Goal: Information Seeking & Learning: Learn about a topic

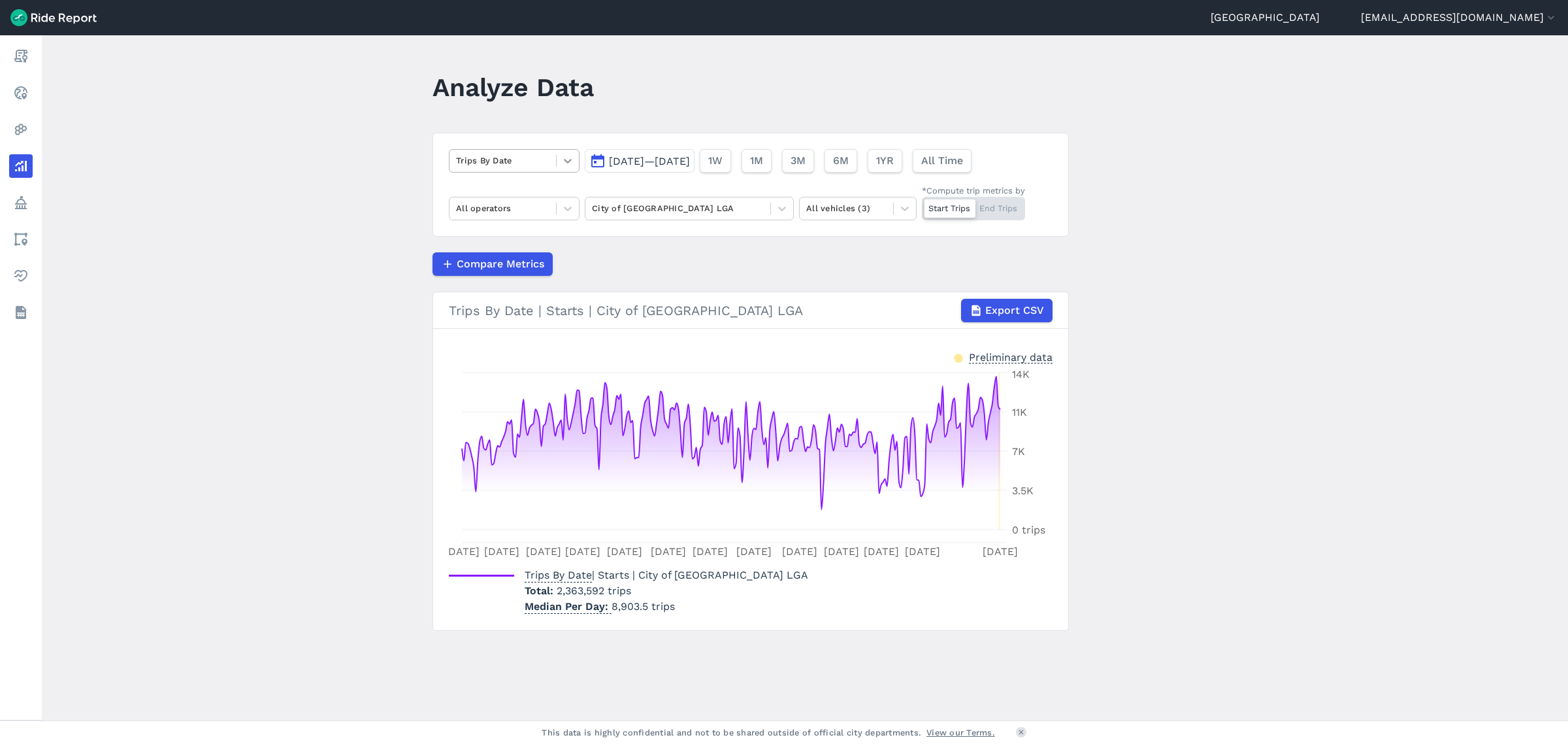
click at [562, 159] on icon at bounding box center [568, 160] width 13 height 13
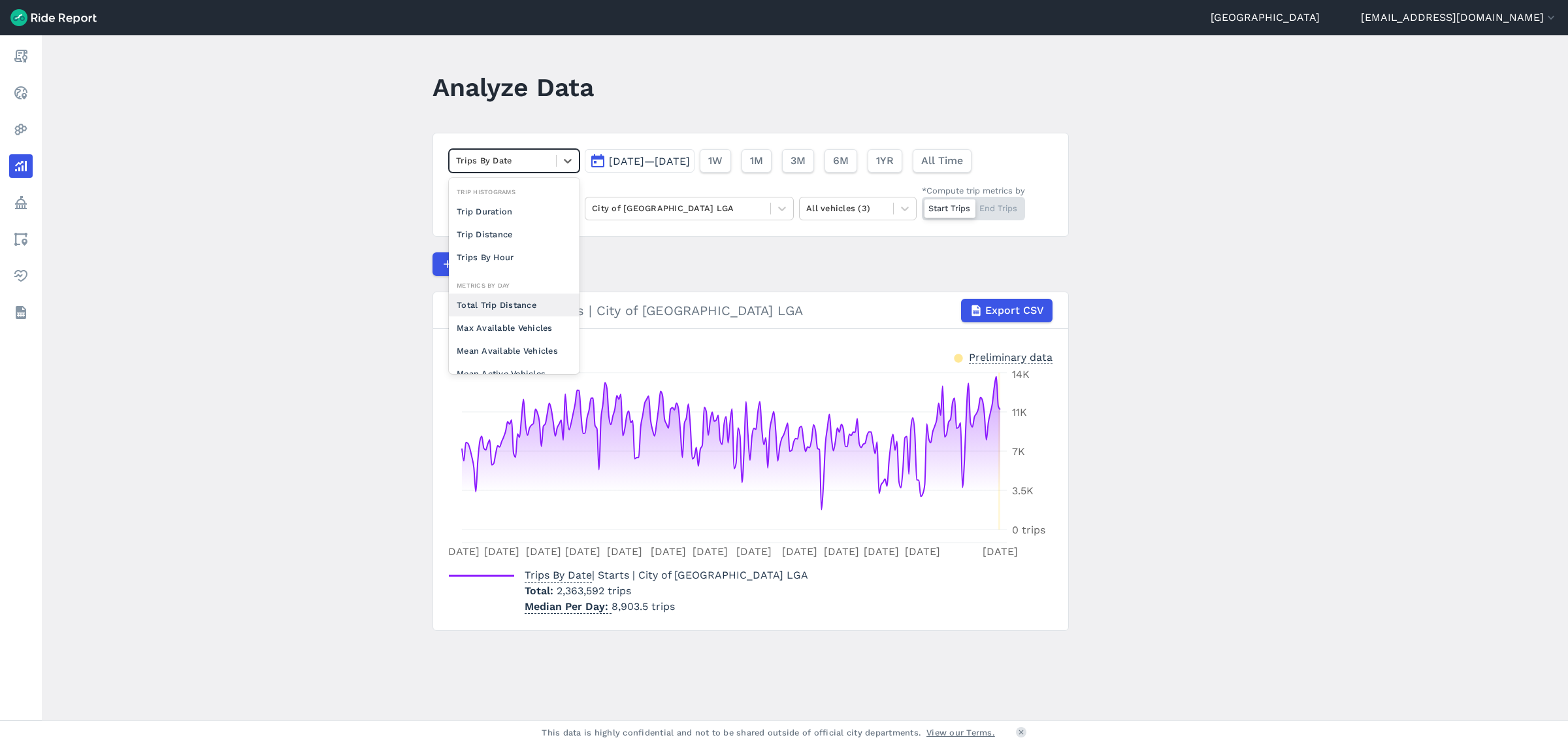
click at [489, 299] on div "Total Trip Distance" at bounding box center [514, 305] width 131 height 23
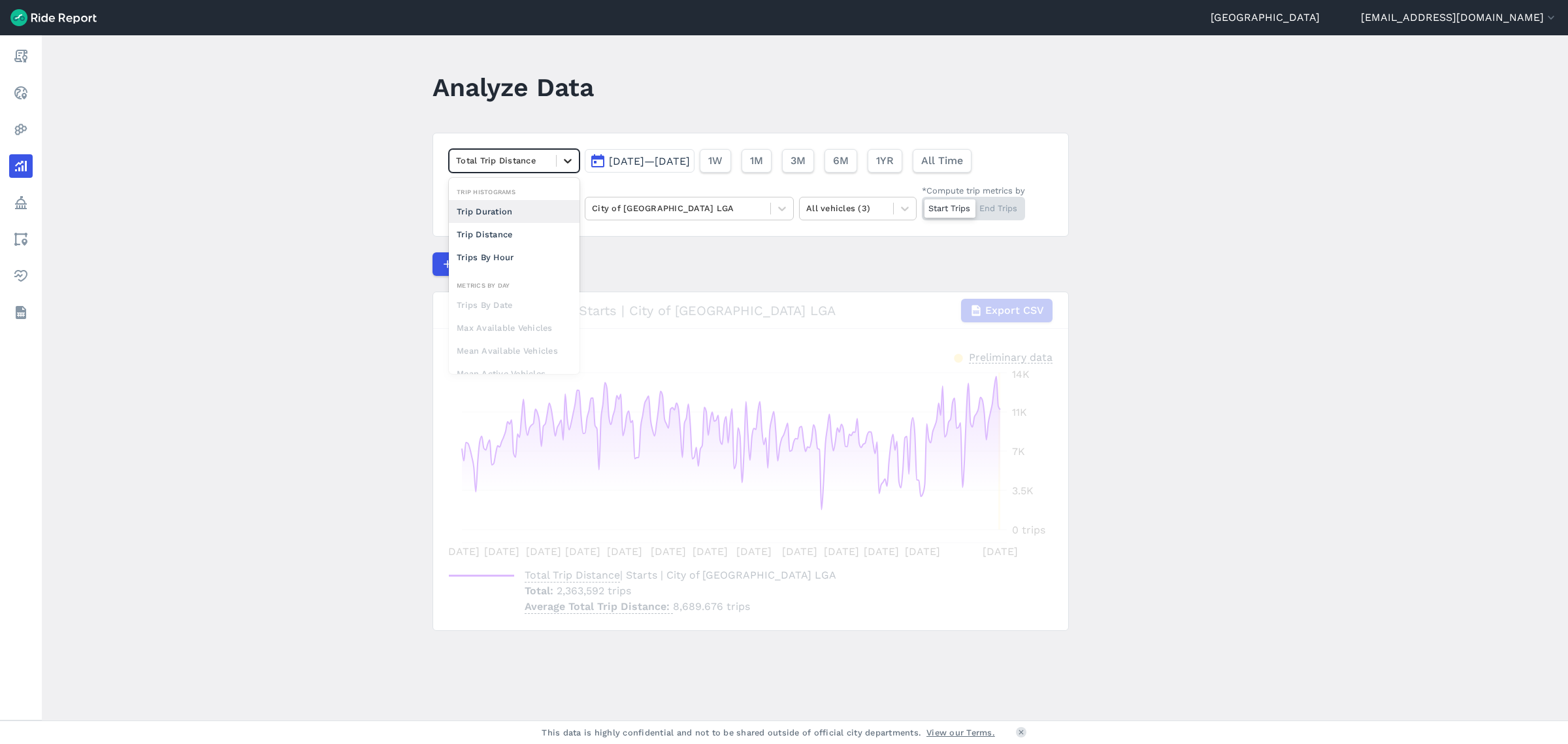
click at [572, 160] on icon at bounding box center [568, 160] width 13 height 13
click at [500, 255] on div "Trips By Hour" at bounding box center [514, 257] width 131 height 23
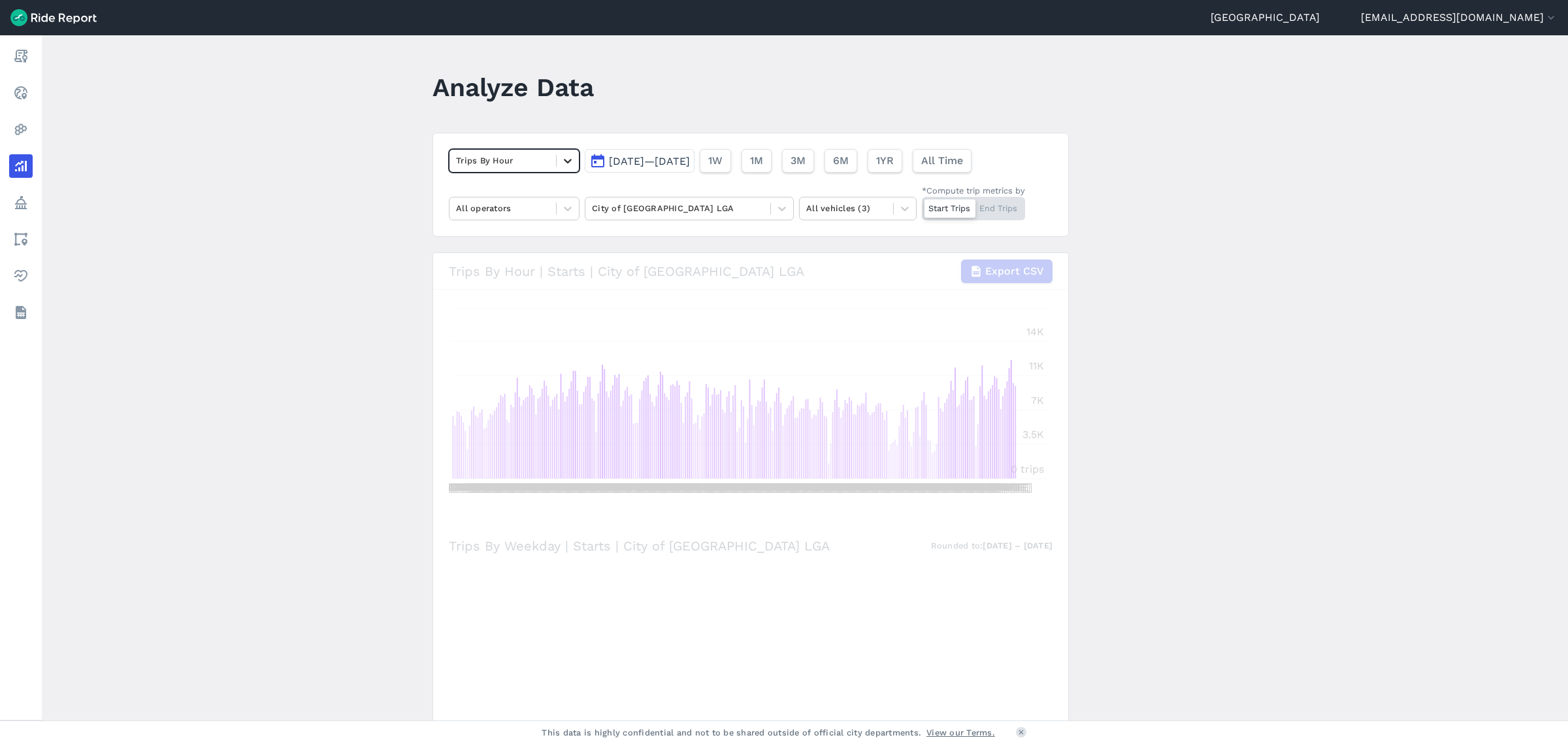
click at [568, 164] on icon at bounding box center [568, 160] width 13 height 13
click at [357, 252] on main "Analyze Data option Trips By Hour, selected. option Trip Distance focused, 0 of…" at bounding box center [805, 377] width 1526 height 685
click at [631, 164] on span "[DATE]—[DATE]" at bounding box center [649, 161] width 81 height 12
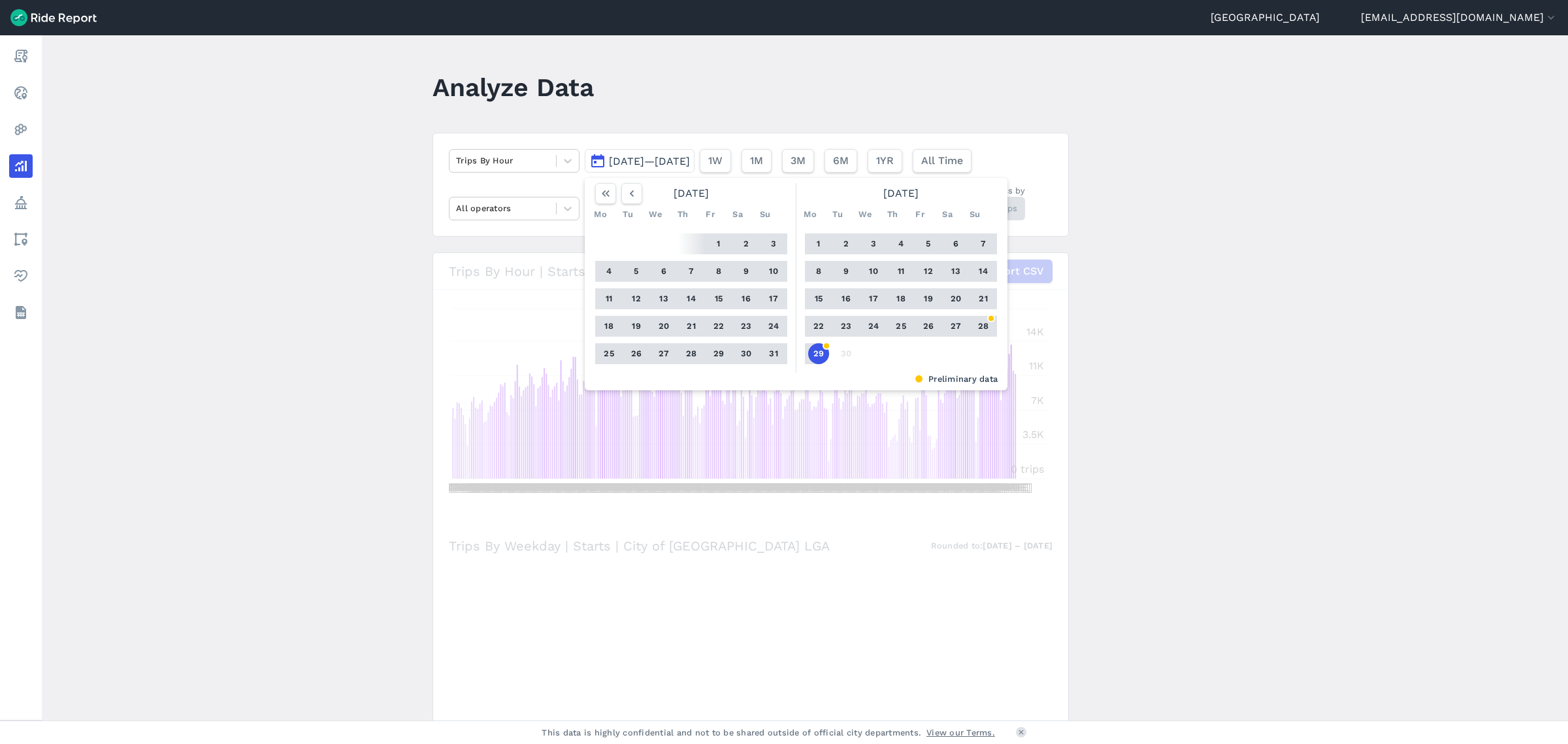
click at [888, 361] on div "1 2 3 4 5 6 7 8 9 10 11 12 13 14 15 16 17 18 19 20 21 22 23 24 25 26 27 28 29 30" at bounding box center [901, 299] width 202 height 148
click at [818, 329] on button "22" at bounding box center [818, 326] width 21 height 21
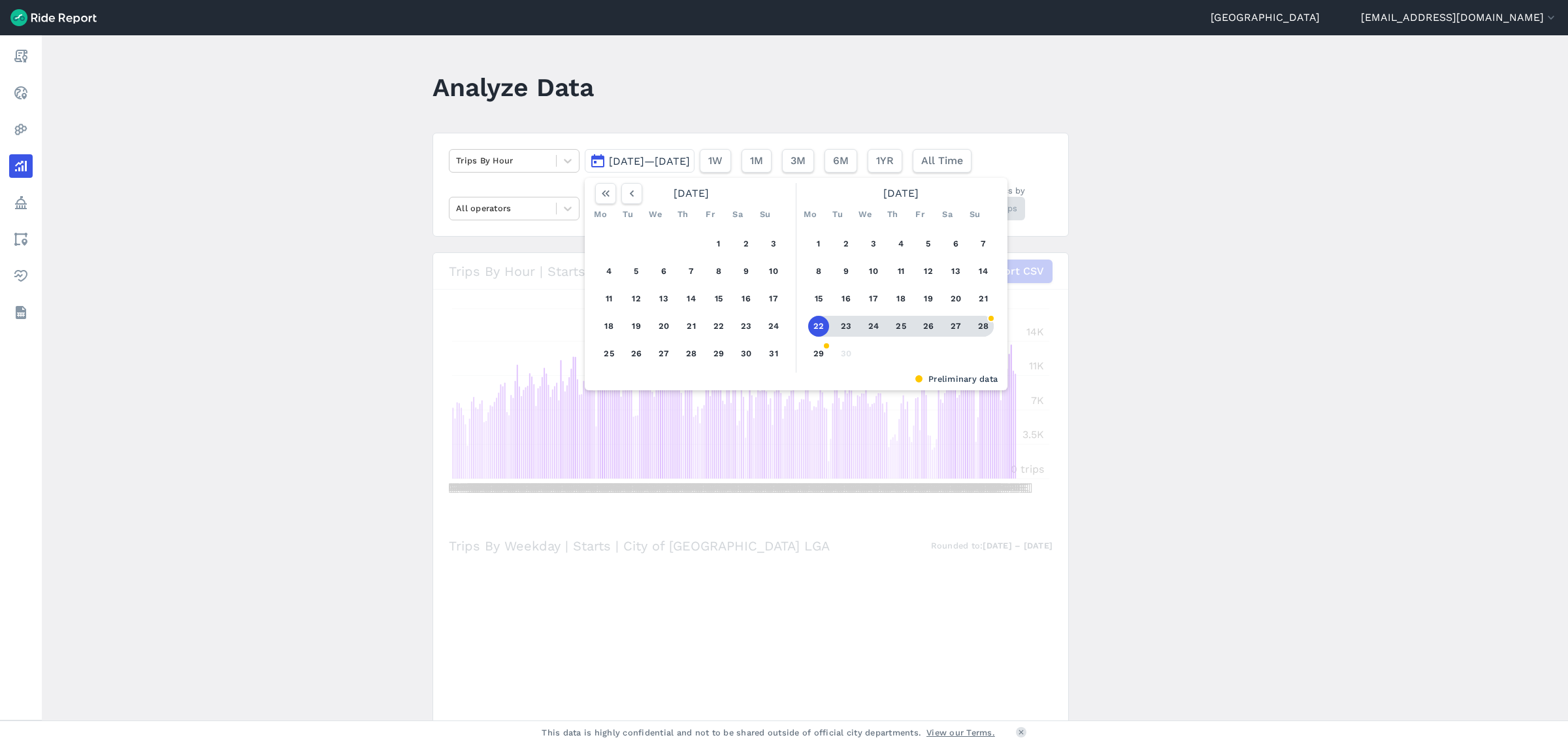
click at [983, 327] on button "28" at bounding box center [983, 326] width 21 height 21
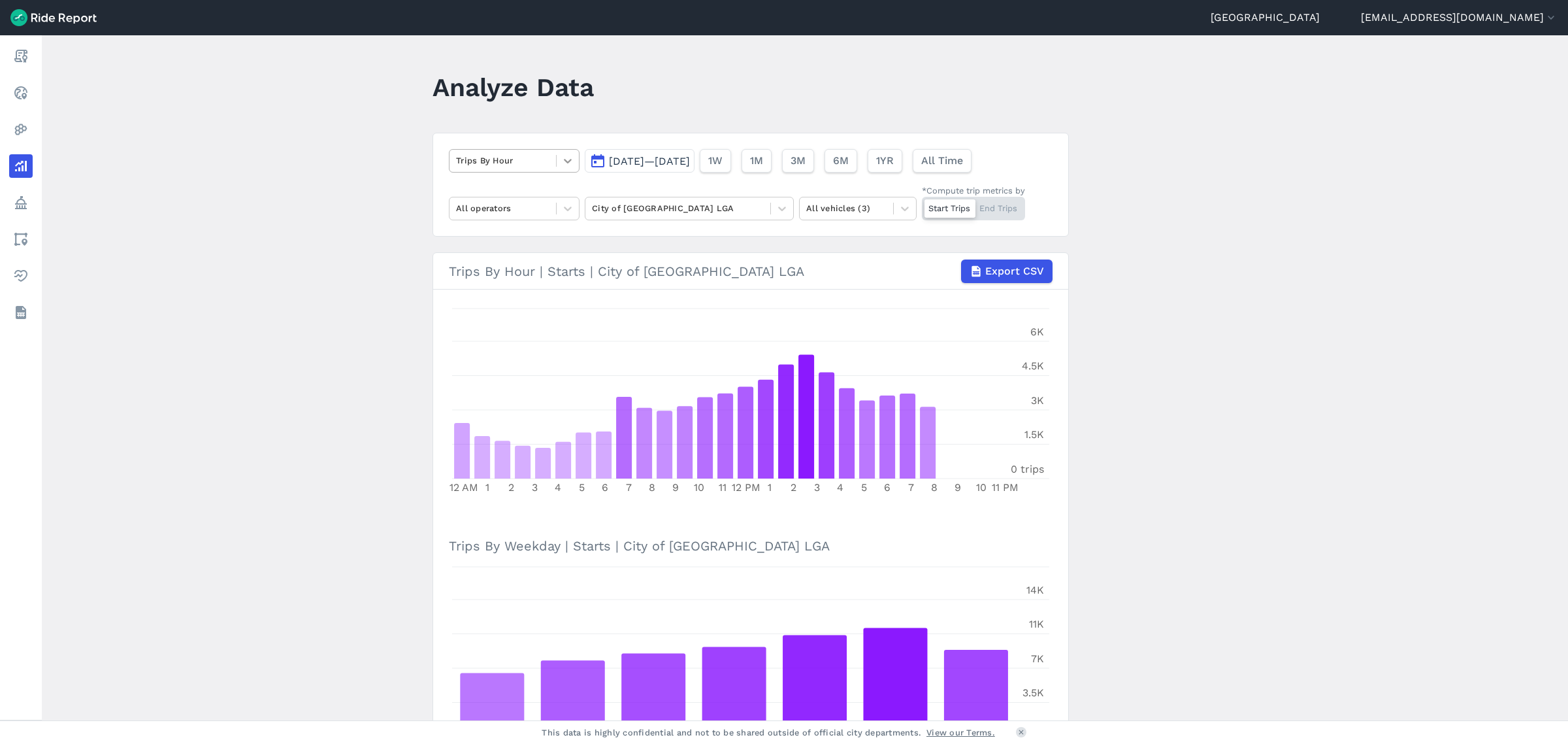
click at [571, 160] on icon at bounding box center [568, 160] width 13 height 13
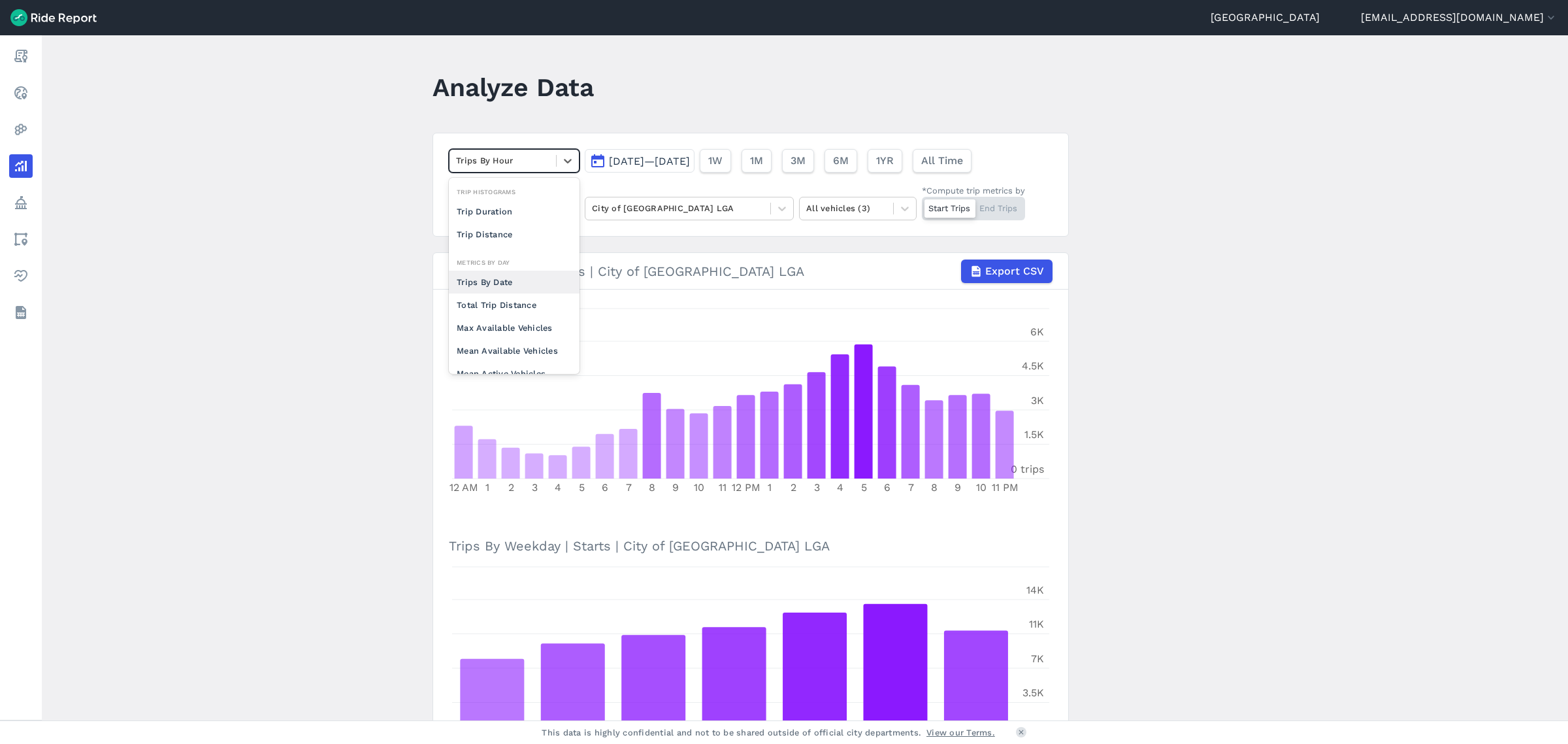
click at [510, 283] on div "Trips By Date" at bounding box center [514, 281] width 131 height 23
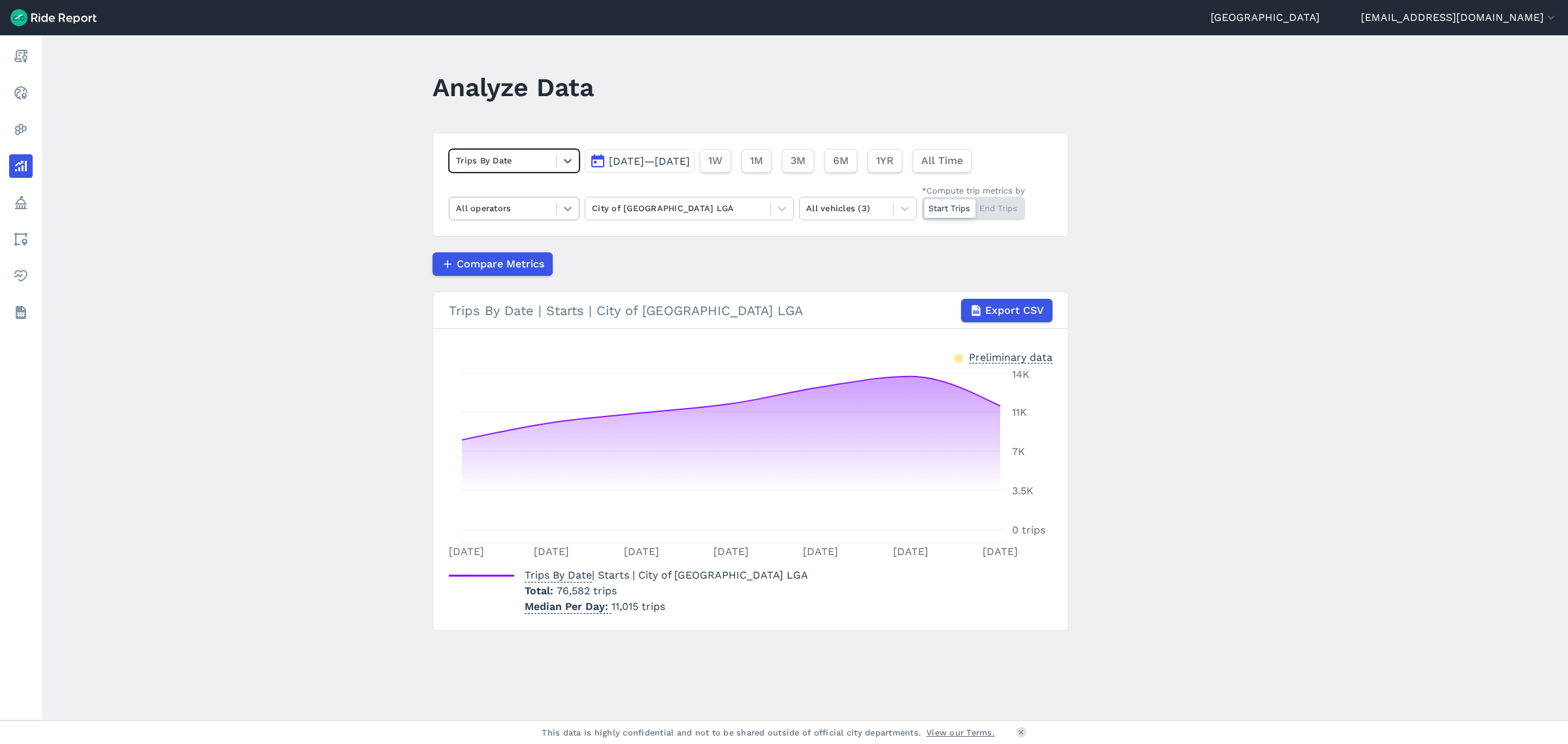
click at [566, 203] on icon at bounding box center [568, 208] width 13 height 13
click at [505, 304] on div "Lime" at bounding box center [514, 309] width 131 height 23
